Goal: Task Accomplishment & Management: Use online tool/utility

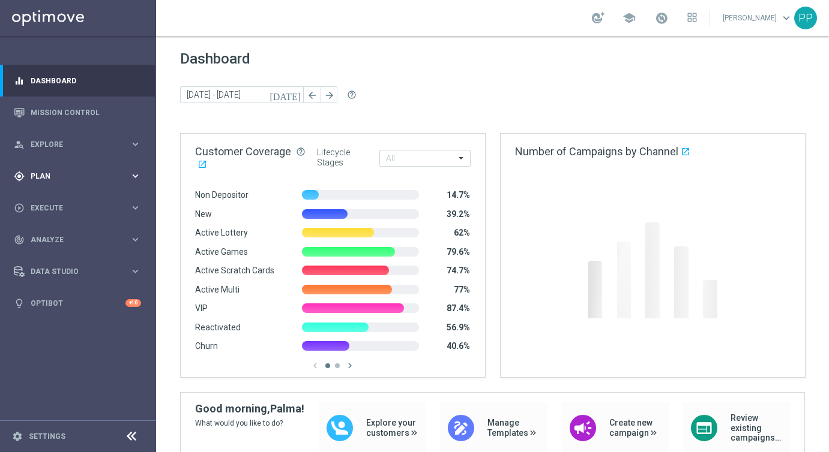
click at [46, 172] on div "gps_fixed Plan" at bounding box center [72, 176] width 116 height 11
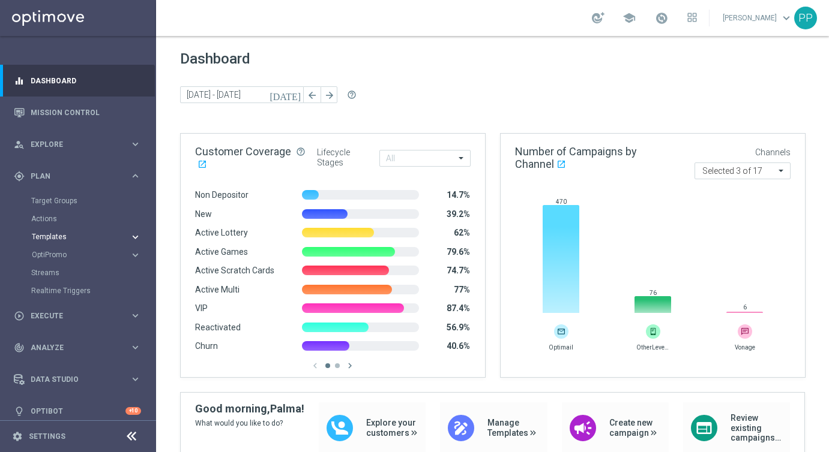
click at [46, 233] on span "Templates" at bounding box center [75, 236] width 86 height 7
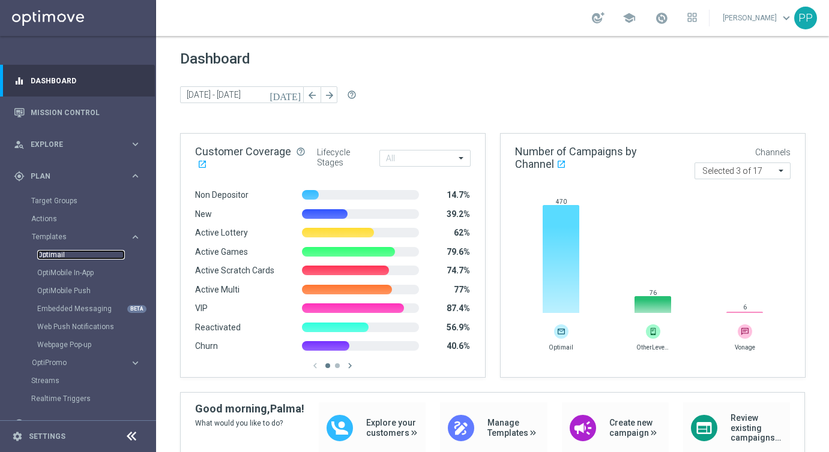
click at [51, 251] on link "Optimail" at bounding box center [81, 255] width 88 height 10
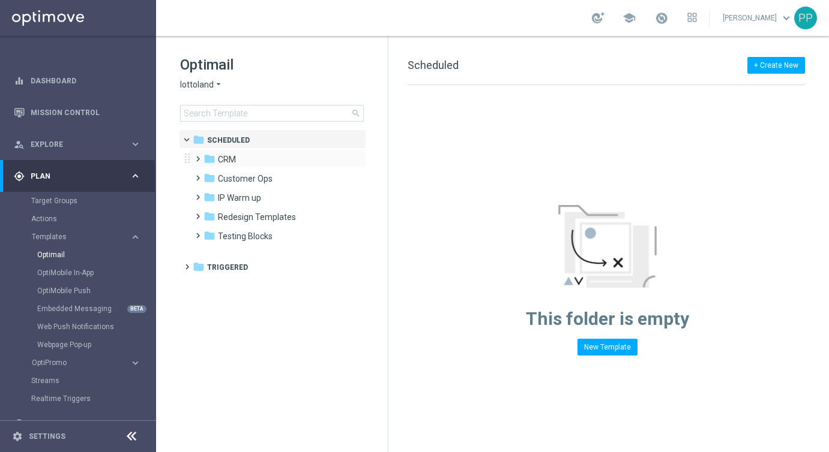
click at [198, 156] on span at bounding box center [195, 153] width 5 height 5
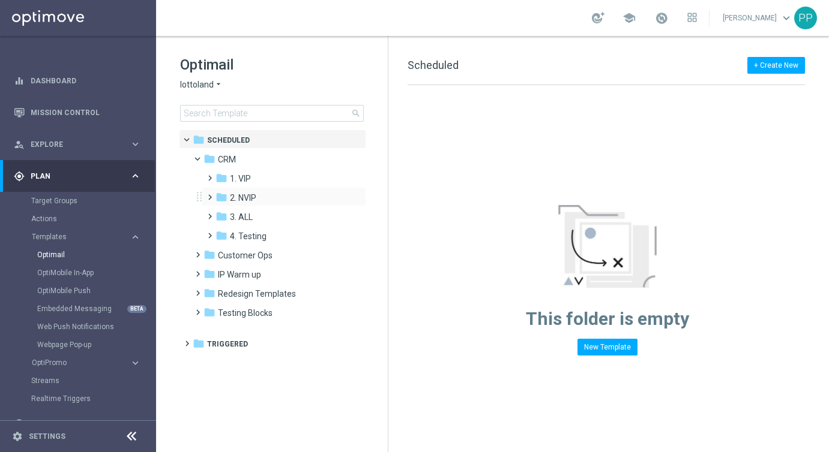
click at [208, 194] on span at bounding box center [207, 192] width 5 height 5
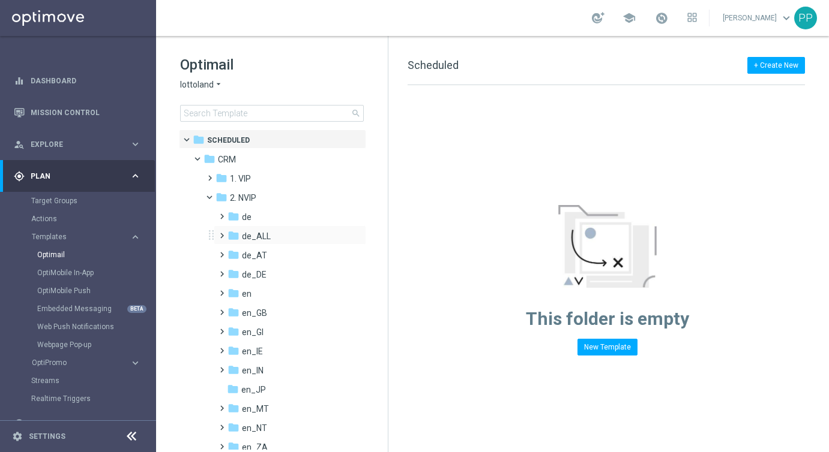
click at [222, 233] on span at bounding box center [219, 230] width 5 height 5
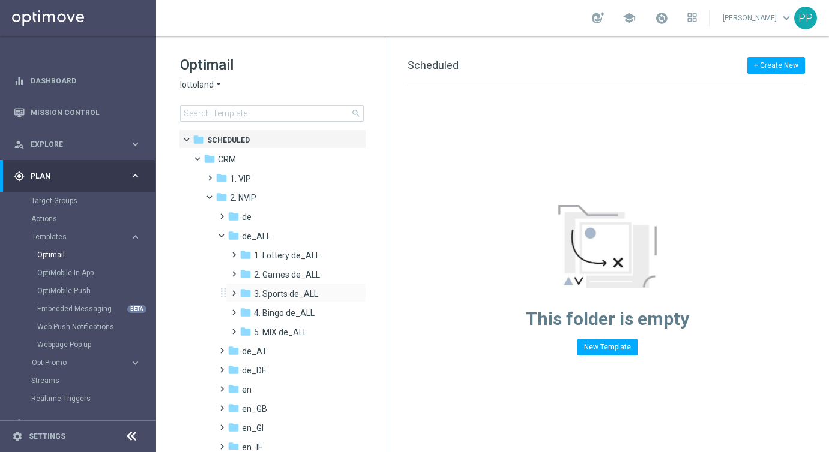
click at [234, 290] on span at bounding box center [231, 288] width 5 height 5
click at [274, 339] on div "folder TAC SP de_ALL" at bounding box center [300, 333] width 98 height 14
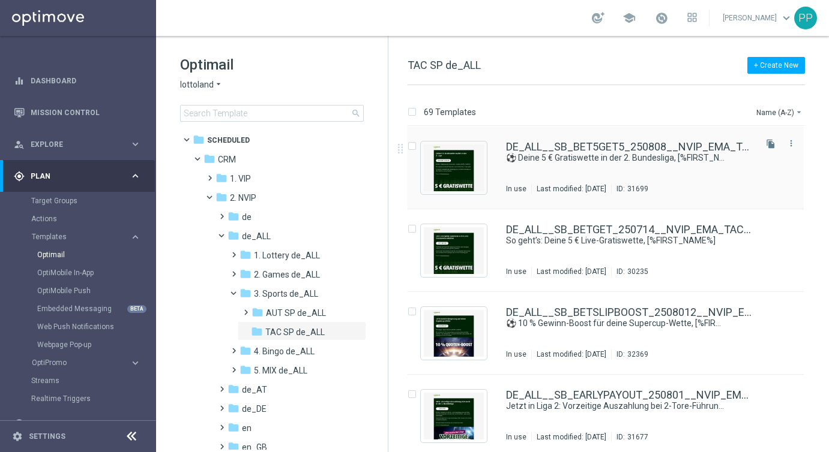
click at [414, 146] on input "Press SPACE to select this row." at bounding box center [411, 148] width 8 height 8
checkbox input "true"
click at [616, 116] on p "Duplicate" at bounding box center [617, 112] width 33 height 10
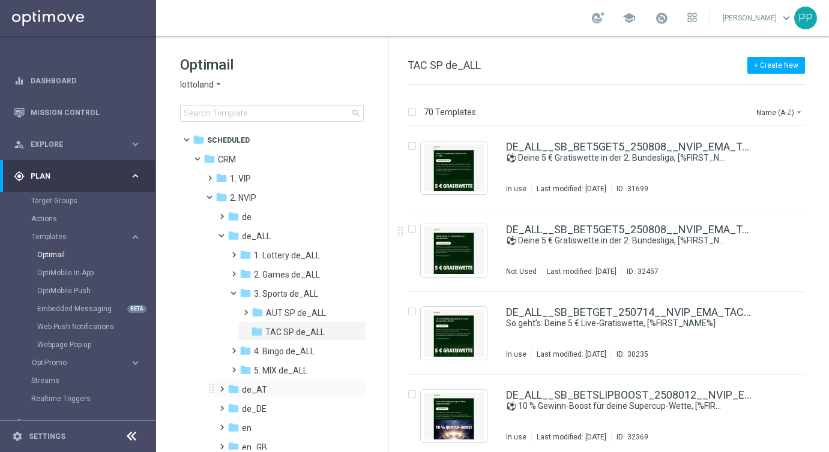
click at [221, 386] on span at bounding box center [219, 384] width 5 height 5
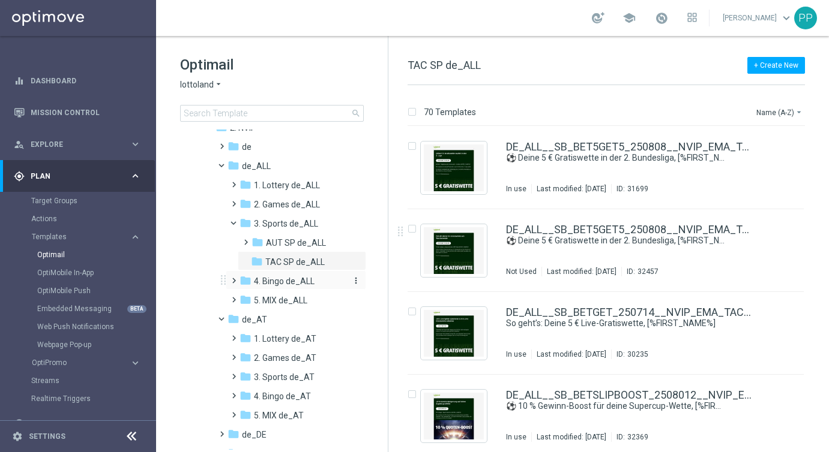
scroll to position [77, 0]
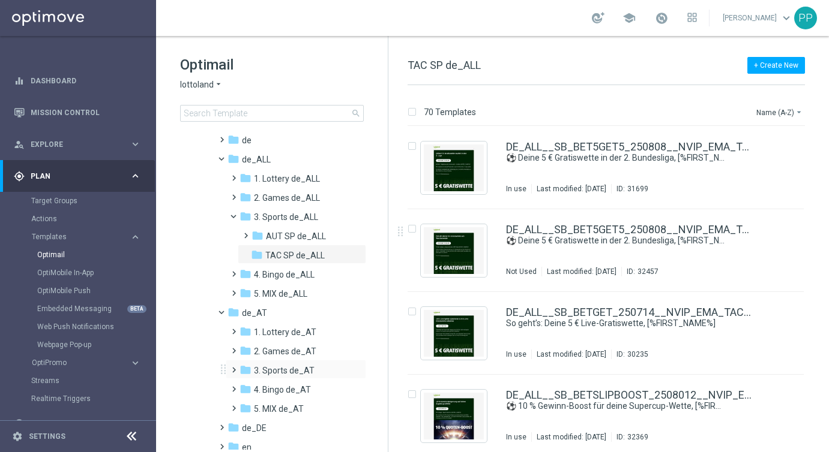
click at [233, 367] on span at bounding box center [231, 364] width 5 height 5
click at [268, 406] on span "TAC SP de_AT" at bounding box center [293, 409] width 56 height 11
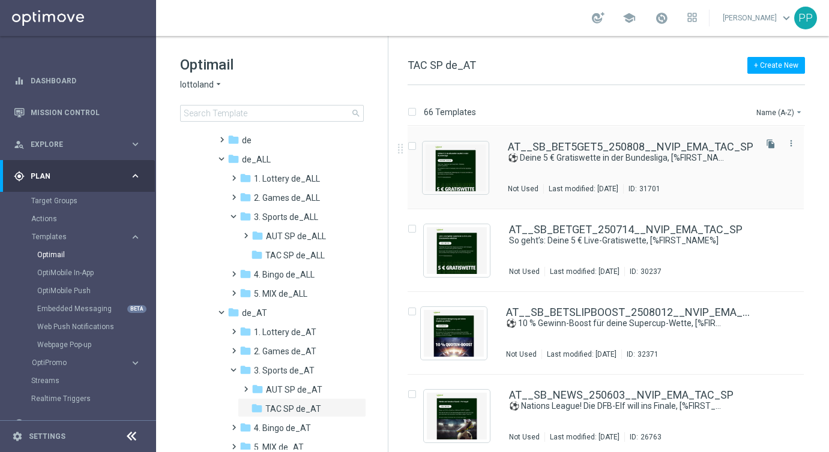
click at [412, 146] on input "Press SPACE to select this row." at bounding box center [411, 148] width 8 height 8
checkbox input "true"
click at [620, 112] on p "Duplicate" at bounding box center [617, 112] width 33 height 10
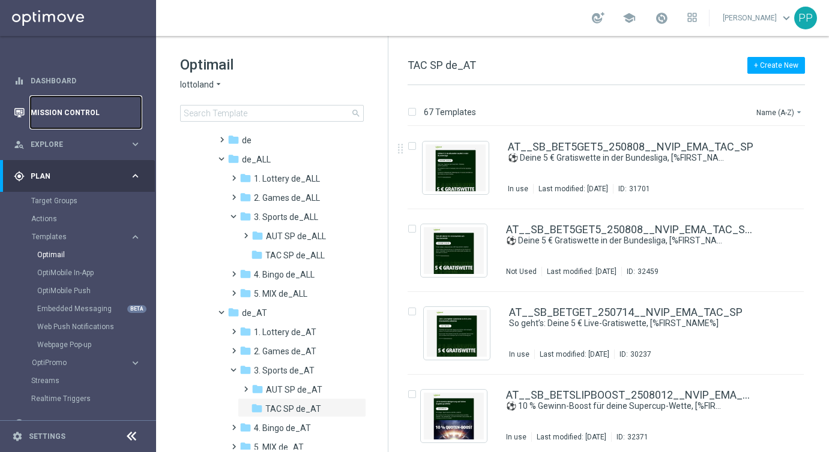
click at [69, 115] on link "Mission Control" at bounding box center [86, 113] width 110 height 32
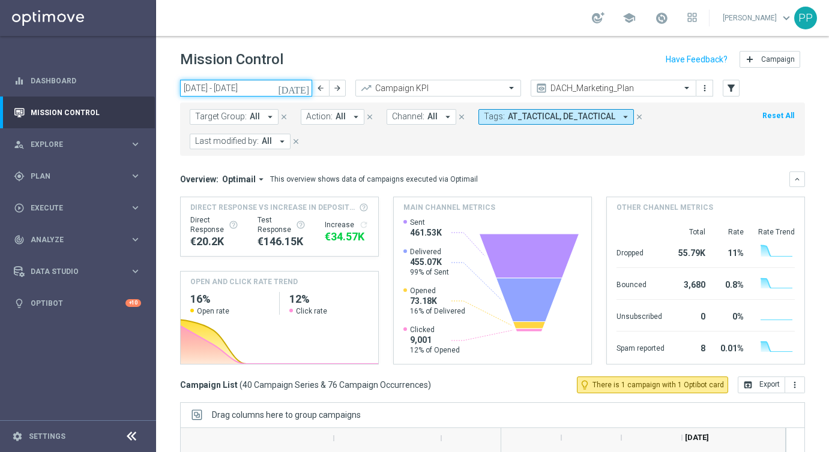
click at [277, 91] on input "[DATE] - [DATE]" at bounding box center [246, 88] width 132 height 17
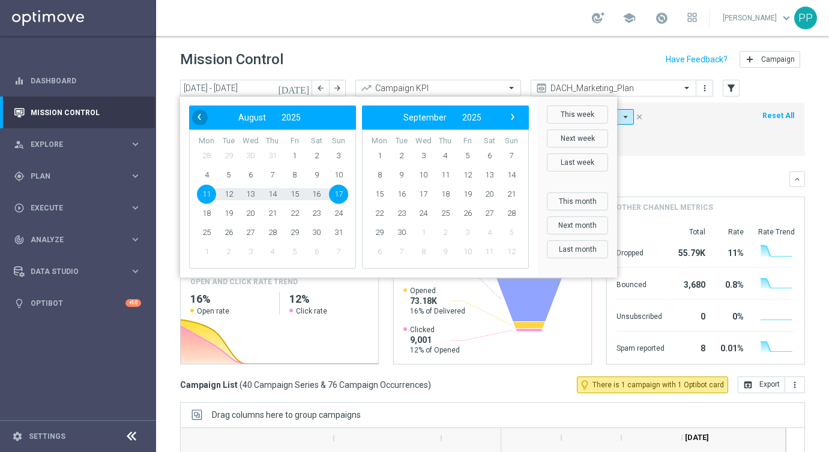
click at [201, 119] on span "‹" at bounding box center [199, 117] width 16 height 16
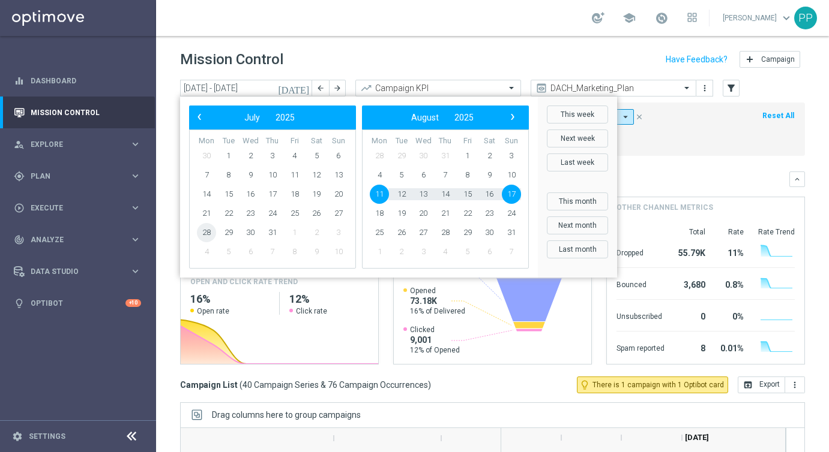
click at [208, 235] on span "28" at bounding box center [206, 232] width 19 height 19
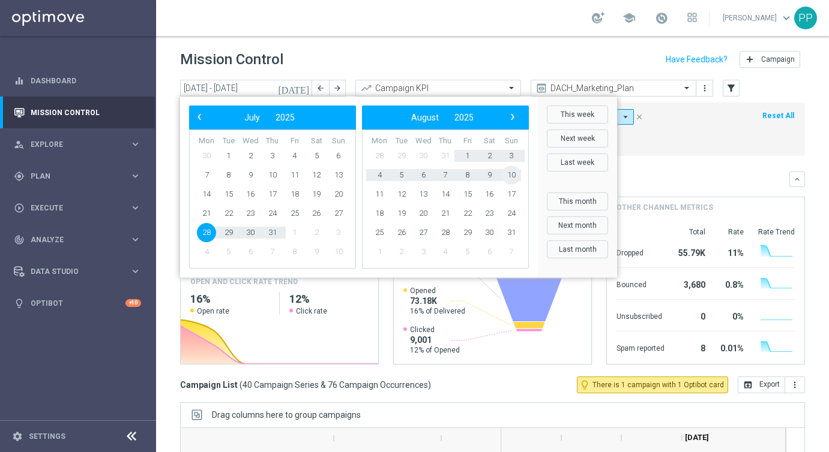
click at [510, 172] on span "10" at bounding box center [511, 175] width 19 height 19
type input "[DATE] - [DATE]"
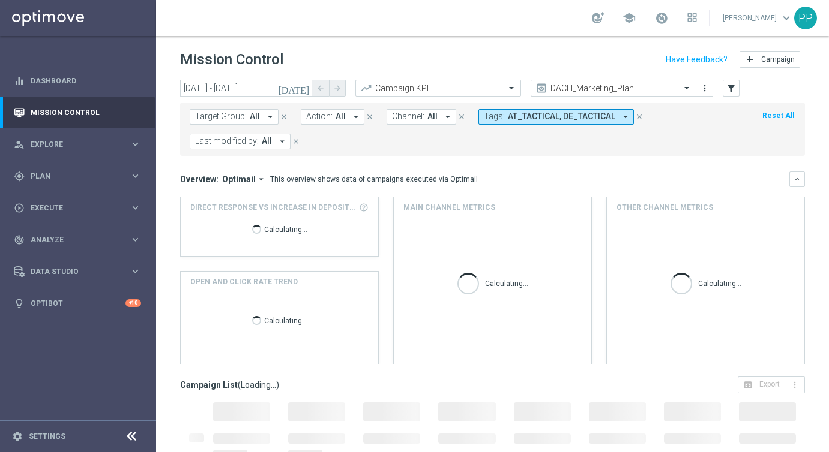
click at [690, 89] on span at bounding box center [688, 88] width 15 height 10
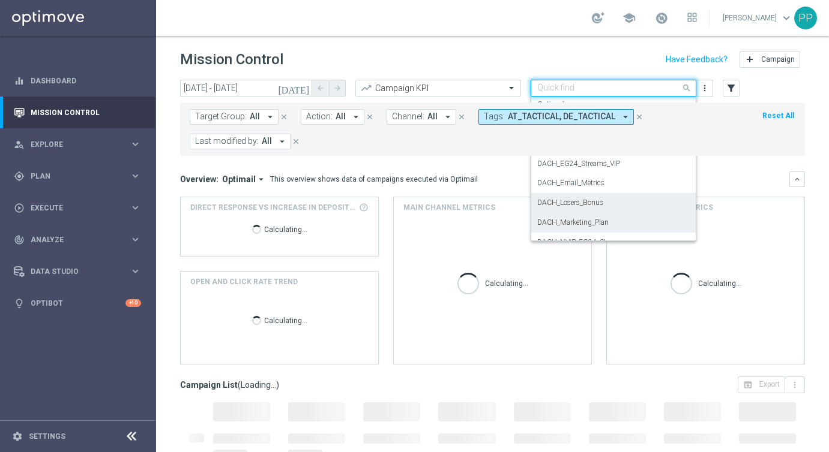
scroll to position [57, 0]
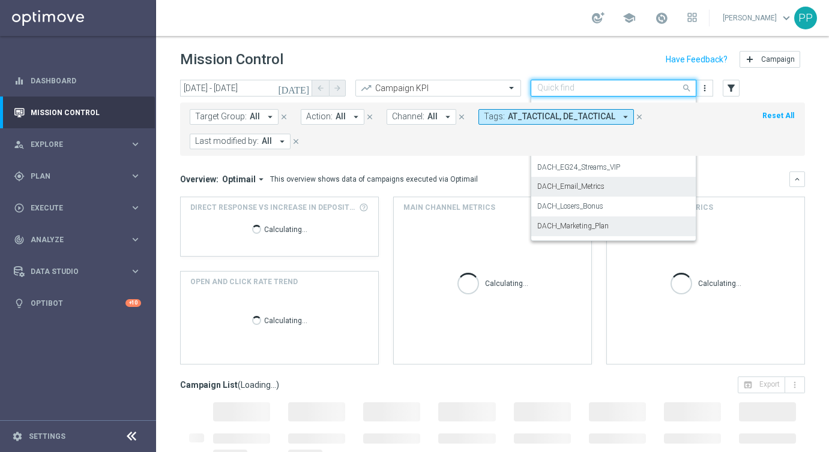
click at [598, 191] on label "DACH_Email_Metrics" at bounding box center [570, 187] width 67 height 10
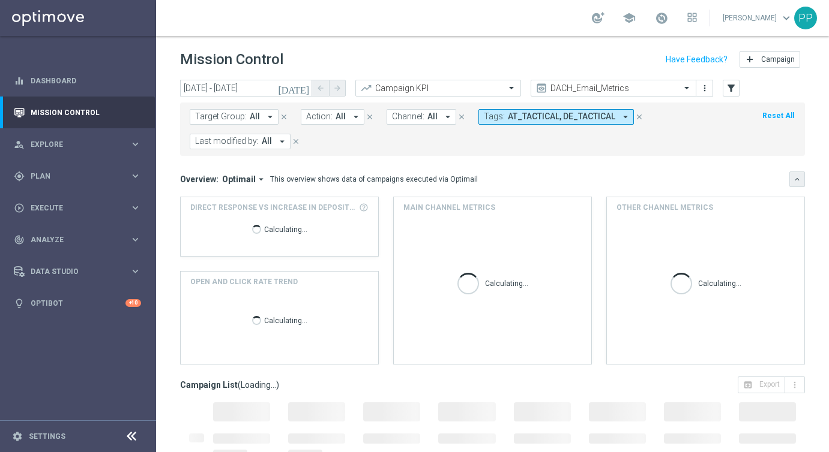
click at [799, 177] on icon "keyboard_arrow_down" at bounding box center [797, 179] width 8 height 8
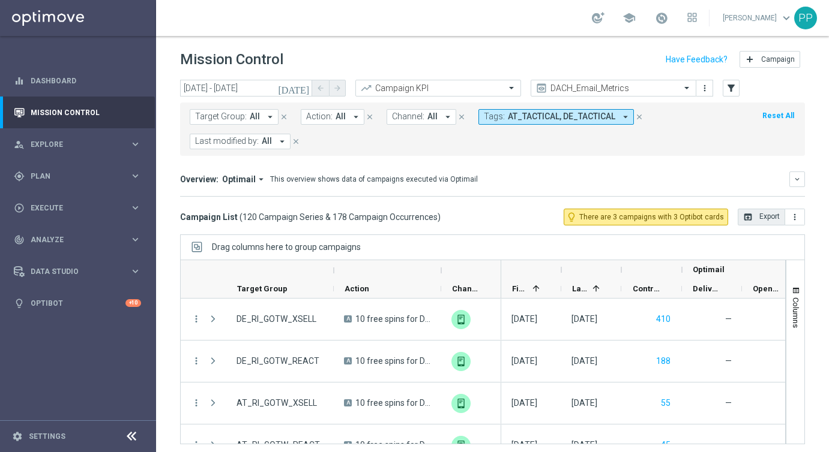
click at [754, 218] on button "open_in_browser Export" at bounding box center [761, 217] width 47 height 17
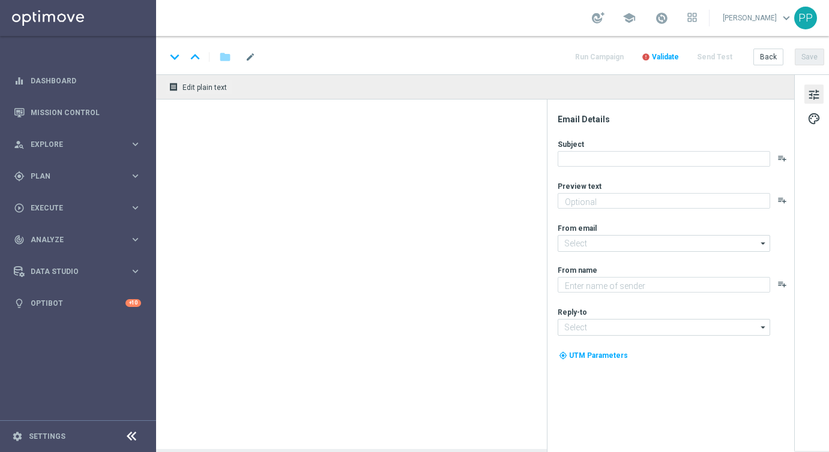
type textarea "Wette 5 € auf die 2. Liga für deine 5 € Gratiswette"
type textarea "Lottoland"
type input "[EMAIL_ADDRESS][DOMAIN_NAME]"
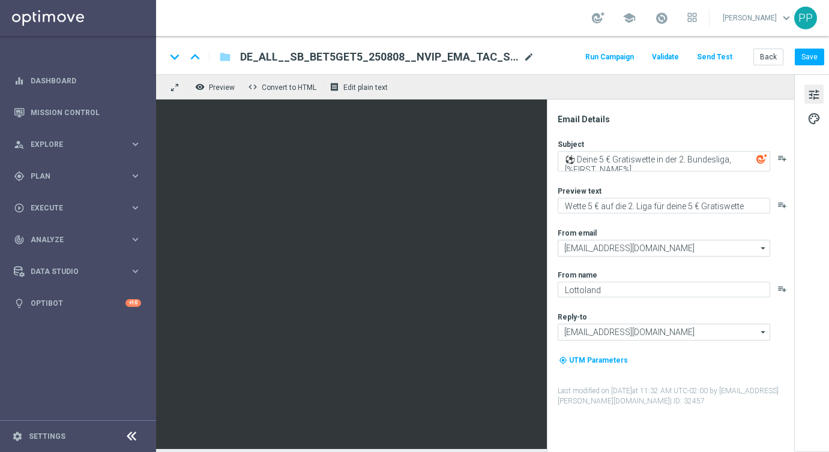
click at [529, 59] on span "mode_edit" at bounding box center [528, 57] width 11 height 11
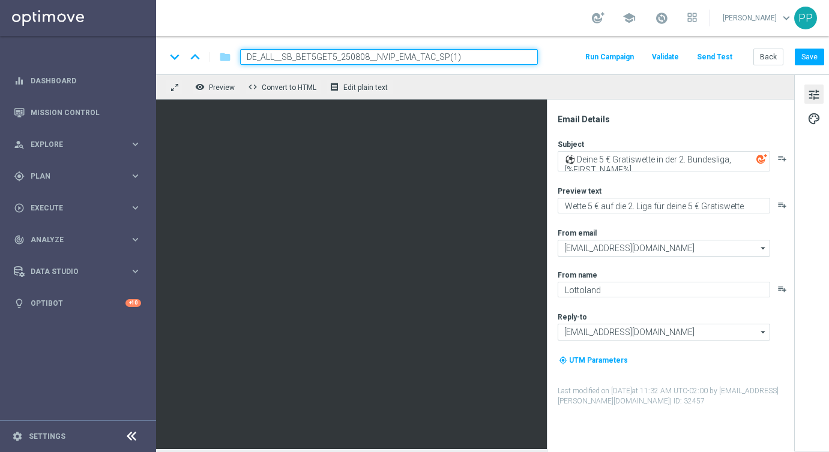
drag, startPoint x: 513, startPoint y: 56, endPoint x: 270, endPoint y: 34, distance: 244.0
click at [270, 34] on section "school [PERSON_NAME] keyboard_arrow_down PP keyboard_arrow_down keyboard_arrow_…" at bounding box center [492, 226] width 673 height 452
paste input "15__NVIP_EMA_TAC_SP"
type input "DE_ALL__SB_BET5GET5_250815__NVIP_EMA_TAC_SP"
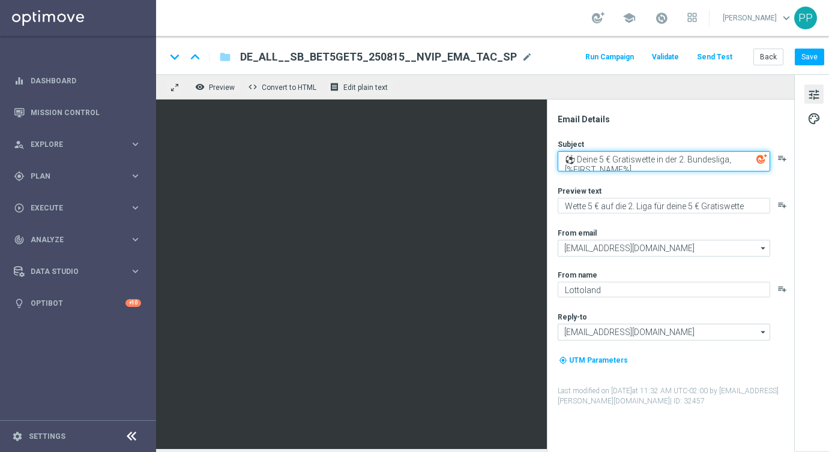
drag, startPoint x: 576, startPoint y: 157, endPoint x: 650, endPoint y: 181, distance: 78.2
click at [650, 181] on div "Subject ⚽ Deine 5 € Gratiswette in der 2. Bundesliga, [%FIRST_NAME%] playlist_a…" at bounding box center [675, 273] width 235 height 268
paste textarea "So geht’s: Deine 5 € Gratiswette am Wochenende"
drag, startPoint x: 633, startPoint y: 166, endPoint x: 567, endPoint y: 154, distance: 67.7
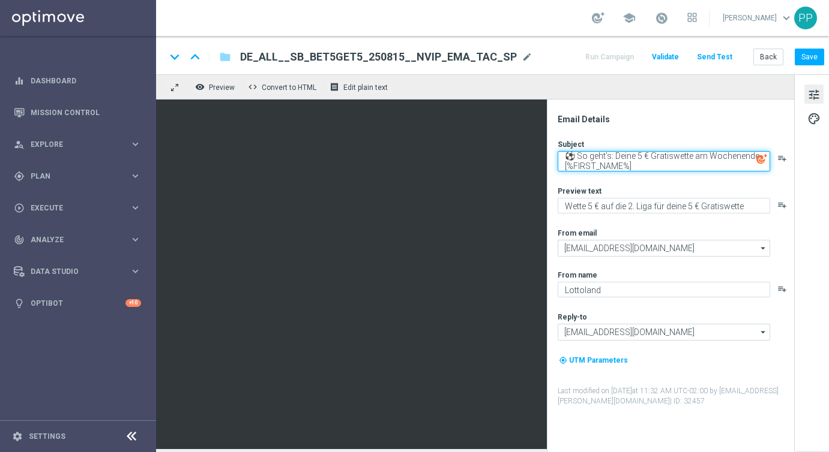
click at [567, 154] on textarea "⚽ So geht’s: Deine 5 € Gratiswette am Wochenende, [%FIRST_NAME%]" at bounding box center [664, 161] width 212 height 20
type textarea "⚽ So geht’s: Deine 5 € Gratiswette am Wochenende, [%FIRST_NAME%]"
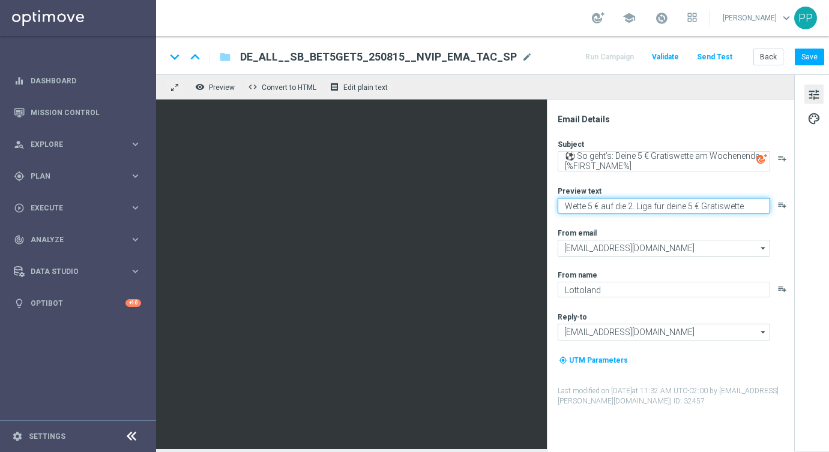
drag, startPoint x: 565, startPoint y: 202, endPoint x: 723, endPoint y: 244, distance: 163.3
click at [723, 244] on div "Subject ⚽ So geht’s: Deine 5 € Gratiswette am Wochenende, [%FIRST_NAME%] playli…" at bounding box center [675, 273] width 235 height 268
paste textarea "5 € Kombiwette setzen und 5 € Gratiswette erhalten"
type textarea "5 € Kombiwette setzen und 5 € Gratiswette erhalten"
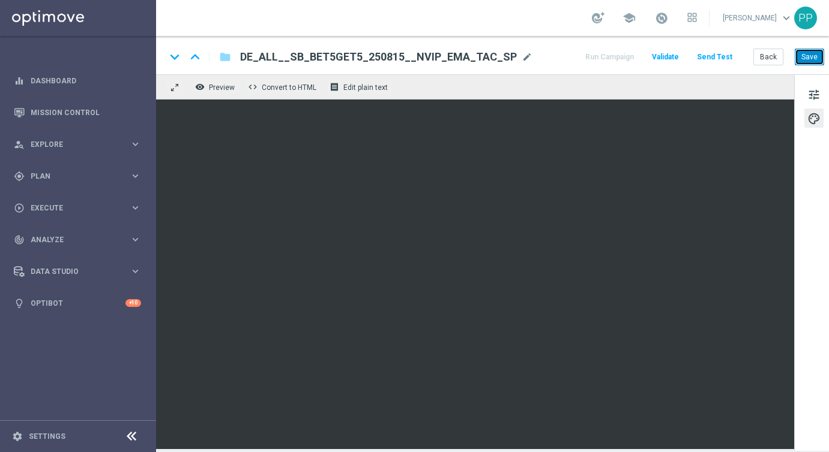
click at [817, 57] on button "Save" at bounding box center [809, 57] width 29 height 17
click at [813, 58] on button "Save" at bounding box center [809, 57] width 29 height 17
click at [799, 60] on button "Save" at bounding box center [809, 57] width 29 height 17
click at [705, 58] on button "Send Test" at bounding box center [714, 57] width 39 height 16
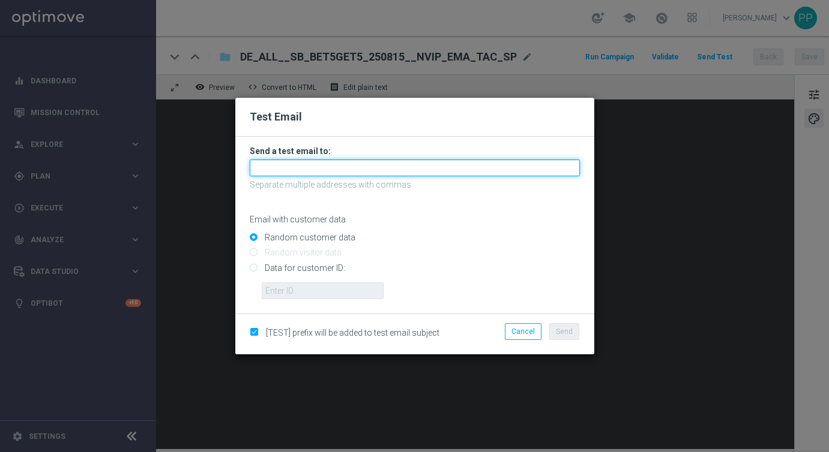
click at [337, 171] on input "text" at bounding box center [415, 168] width 330 height 17
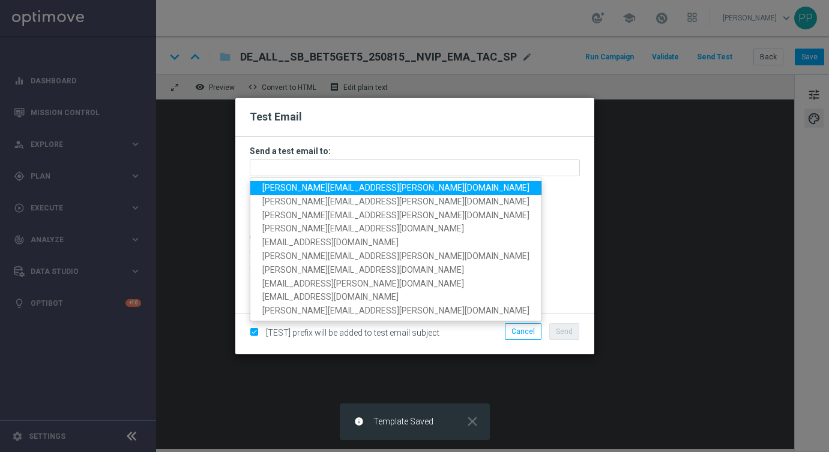
click at [290, 190] on span "palma.prieto@lottoland.com" at bounding box center [395, 188] width 267 height 10
type input "palma.prieto@lottoland.com"
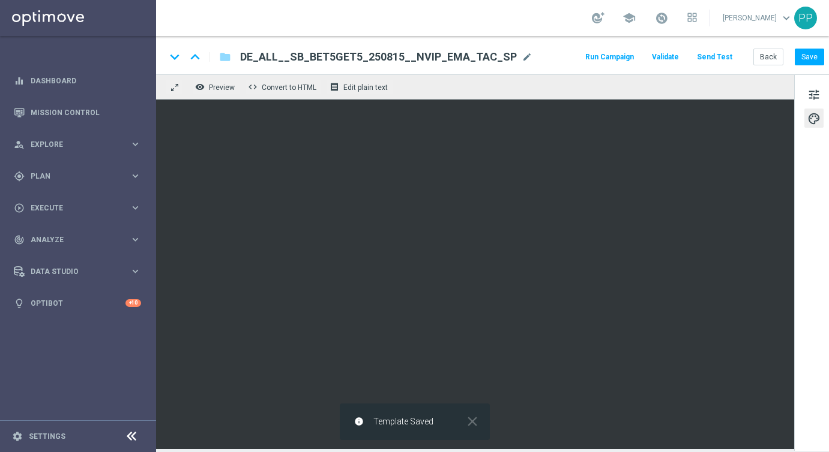
click at [719, 56] on button "Send Test" at bounding box center [714, 57] width 39 height 16
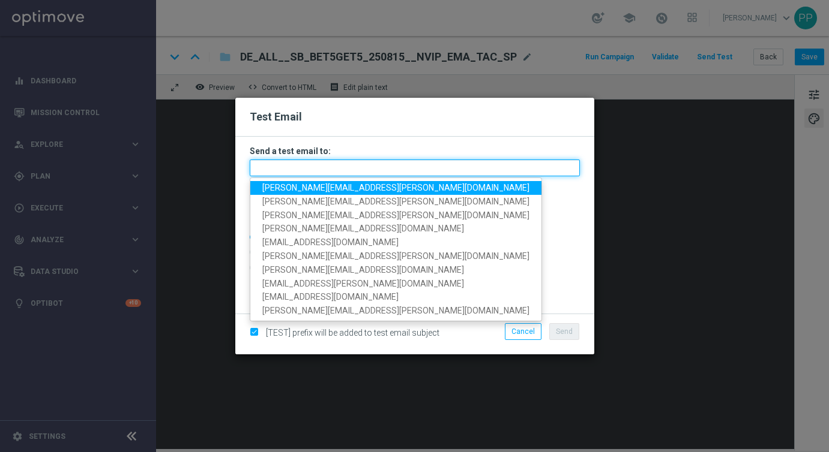
click at [286, 168] on input "text" at bounding box center [415, 168] width 330 height 17
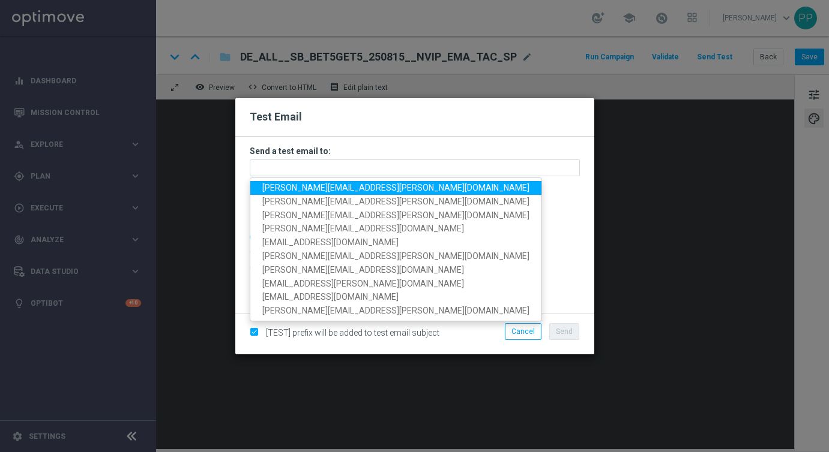
click at [284, 190] on span "palma.prieto@lottoland.com" at bounding box center [395, 188] width 267 height 10
type input "palma.prieto@lottoland.com"
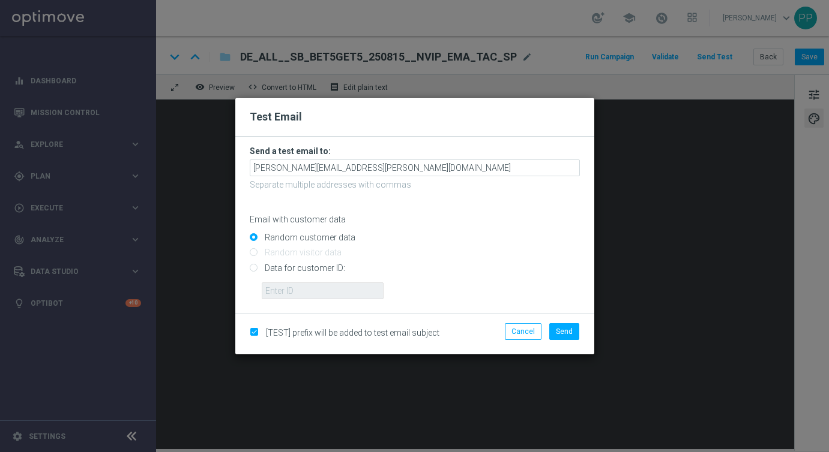
click at [573, 340] on div "Cancel Send" at bounding box center [530, 334] width 116 height 22
click at [567, 326] on button "Send" at bounding box center [564, 331] width 30 height 17
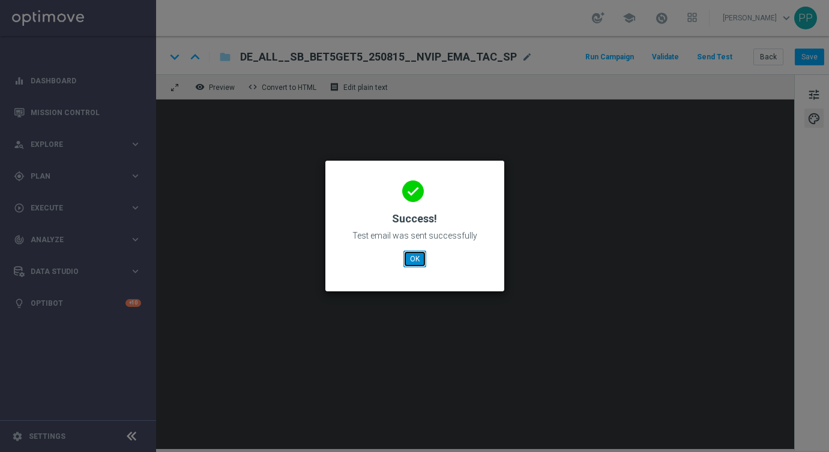
click at [412, 258] on button "OK" at bounding box center [414, 259] width 23 height 17
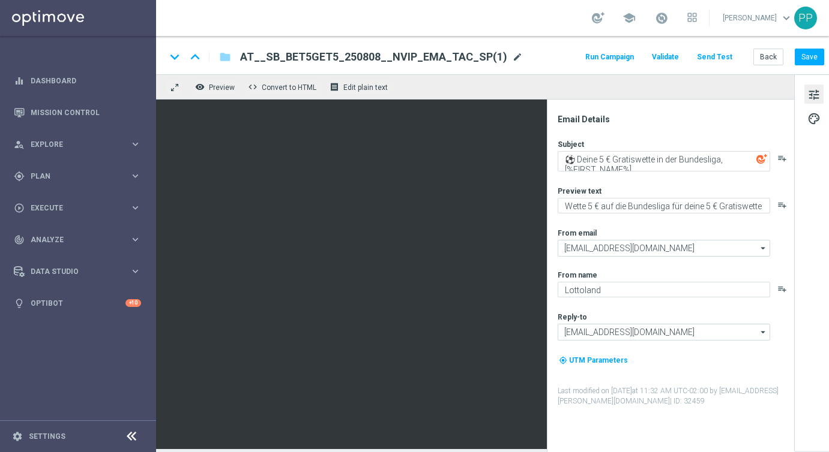
click at [512, 56] on span "mode_edit" at bounding box center [517, 57] width 11 height 11
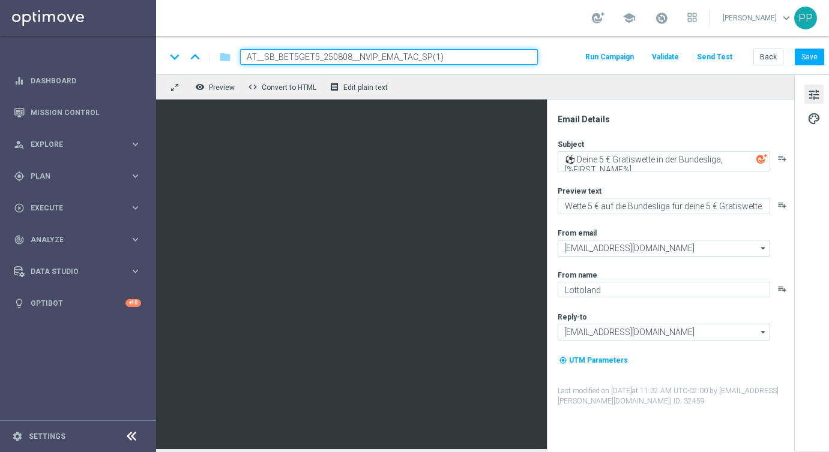
drag, startPoint x: 499, startPoint y: 56, endPoint x: 247, endPoint y: 58, distance: 252.7
click at [247, 58] on input "AT__SB_BET5GET5_250808__NVIP_EMA_TAC_SP(1)" at bounding box center [389, 57] width 298 height 16
paste input "15__NVIP_EMA_TAC_SP"
type input "AT__SB_BET5GET5_250815__NVIP_EMA_TAC_SP"
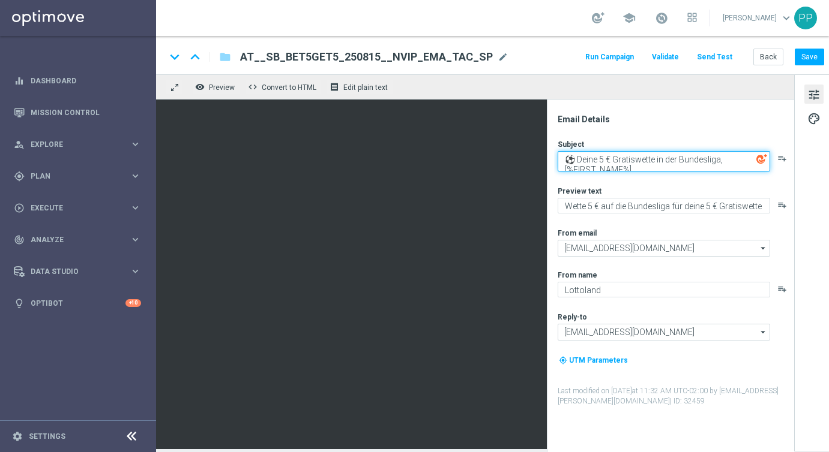
drag, startPoint x: 568, startPoint y: 157, endPoint x: 678, endPoint y: 182, distance: 112.7
click at [678, 182] on div "Subject ⚽ Deine 5 € Gratiswette in der Bundesliga, [%FIRST_NAME%] playlist_add …" at bounding box center [675, 273] width 235 height 268
paste textarea "So geht’s: Deine 5 € Gratiswette am Wochenende"
type textarea "⚽ So geht’s: Deine 5 € Gratiswette am Wochenende, [%FIRST_NAME%]"
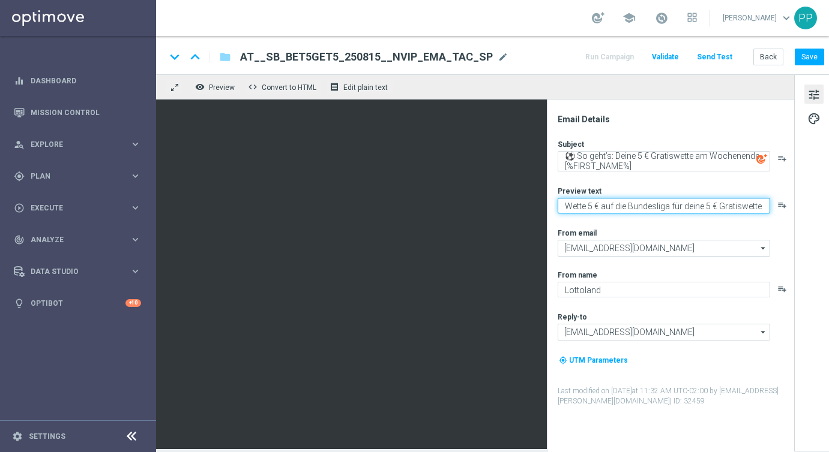
drag, startPoint x: 564, startPoint y: 205, endPoint x: 748, endPoint y: 283, distance: 200.6
click at [745, 279] on div "Subject ⚽ So geht’s: Deine 5 € Gratiswette am Wochenende, [%FIRST_NAME%] playli…" at bounding box center [675, 273] width 235 height 268
paste textarea "5 € Kombiwette setzen und 5 € Gratiswette erhalten"
type textarea "5 € Kombiwette setzen und 5 € Gratiswette erhalten"
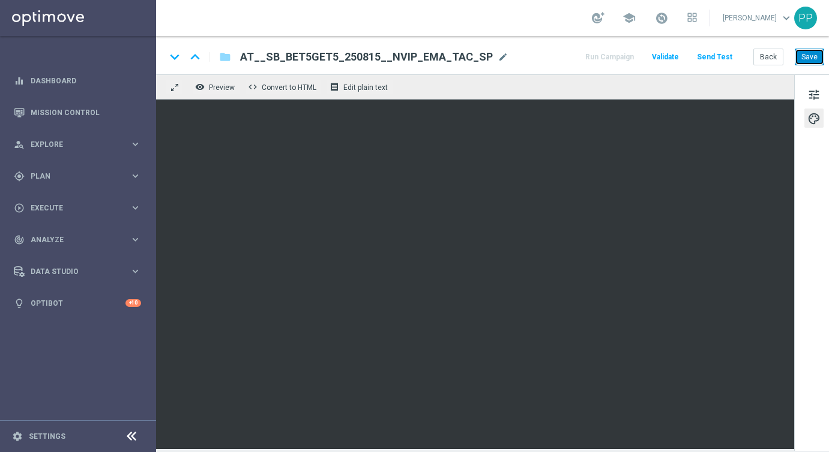
click at [808, 61] on button "Save" at bounding box center [809, 57] width 29 height 17
click at [804, 60] on button "Save" at bounding box center [809, 57] width 29 height 17
click at [807, 61] on button "Save" at bounding box center [809, 57] width 29 height 17
click at [719, 55] on button "Send Test" at bounding box center [714, 57] width 39 height 16
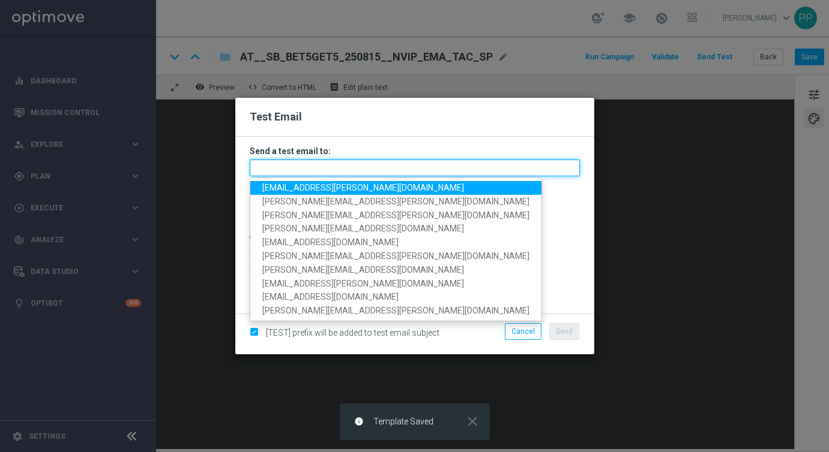
click at [382, 165] on input "text" at bounding box center [415, 168] width 330 height 17
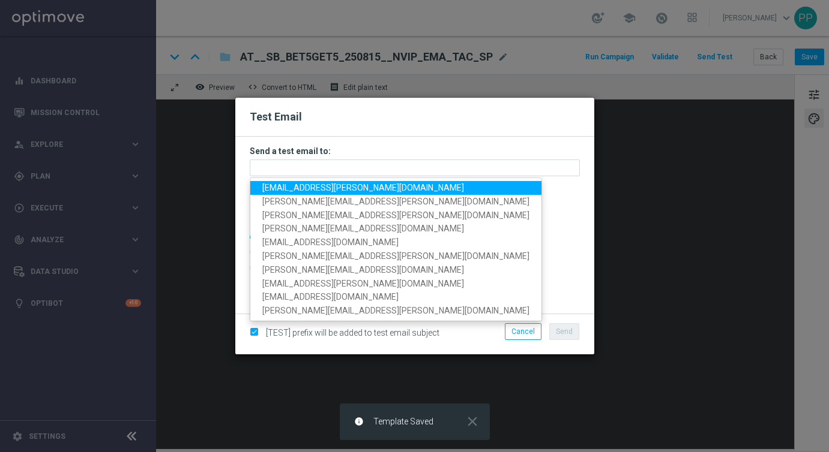
click at [322, 188] on span "palma.prieto@lottoland.com" at bounding box center [363, 188] width 202 height 10
type input "palma.prieto@lottoland.com"
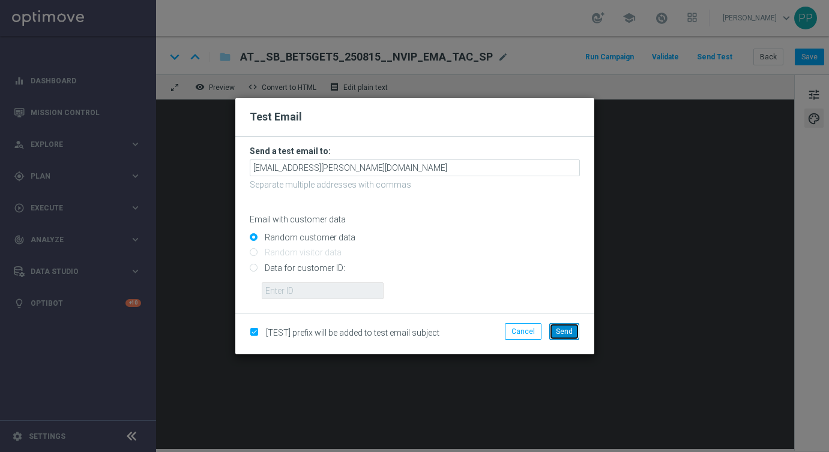
click at [562, 334] on span "Send" at bounding box center [564, 332] width 17 height 8
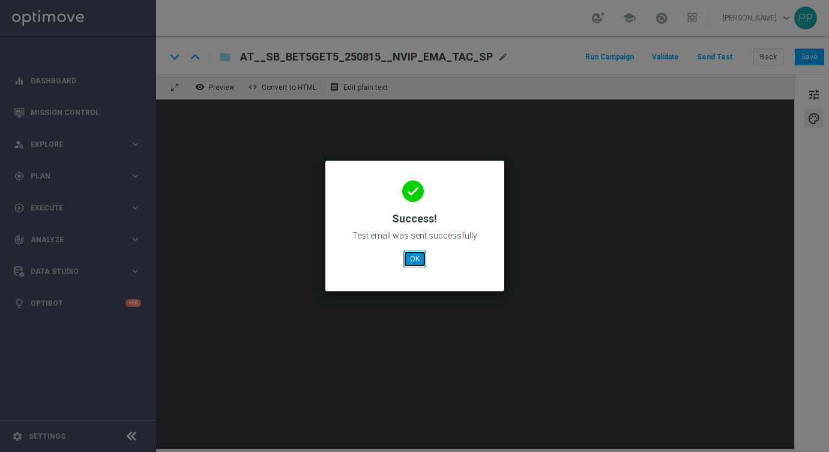
click at [412, 257] on button "OK" at bounding box center [414, 259] width 23 height 17
